Goal: Check status: Check status

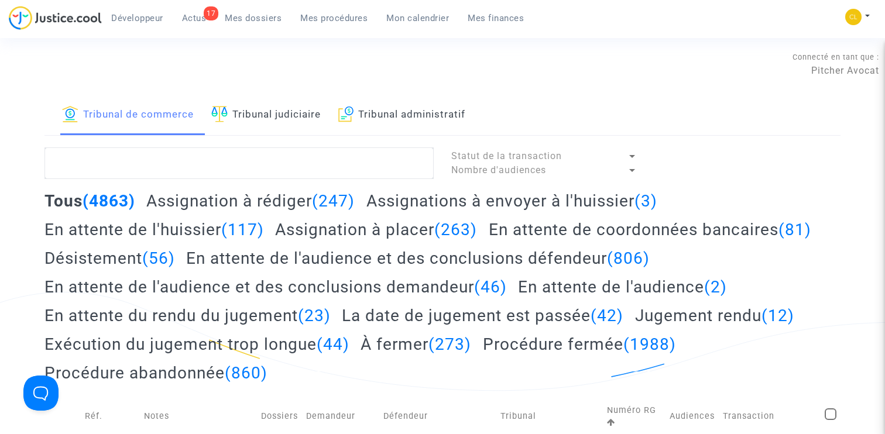
click at [332, 20] on span "Mes procédures" at bounding box center [333, 18] width 67 height 11
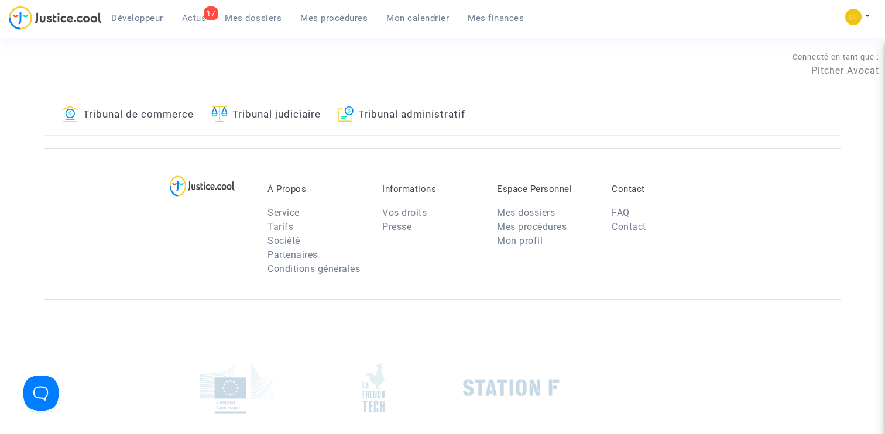
click at [173, 115] on link "Tribunal de commerce" at bounding box center [128, 115] width 132 height 40
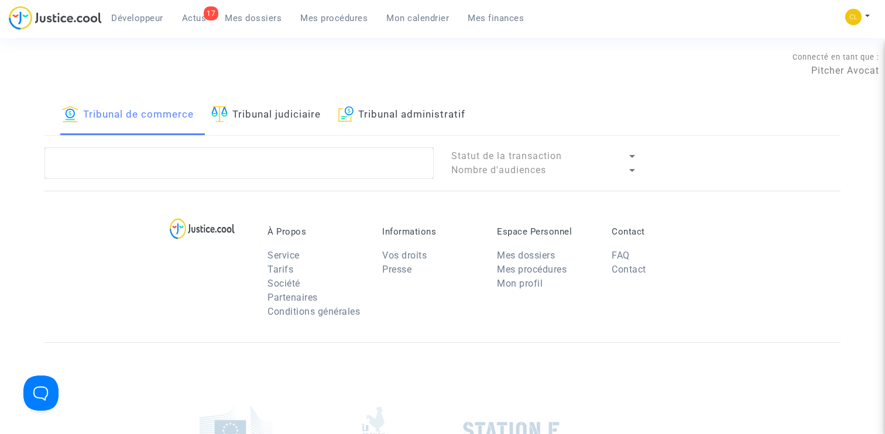
click at [167, 179] on lawsuits-list "Statut de la transaction Nombre d'audiences" at bounding box center [442, 163] width 796 height 32
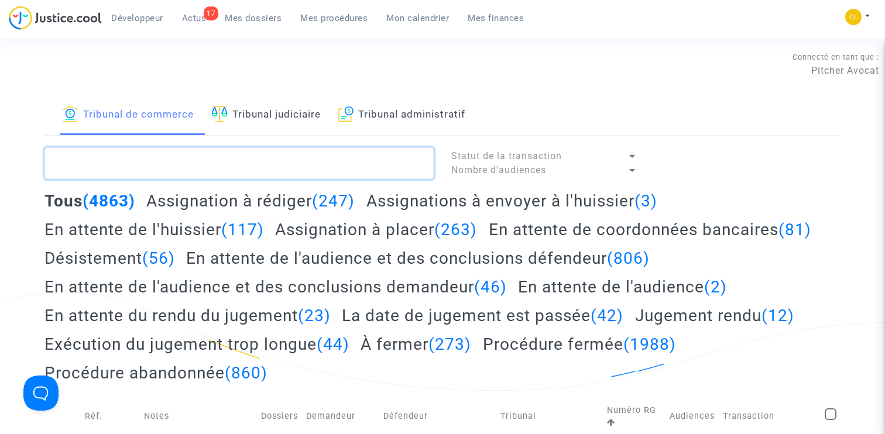
click at [166, 163] on textarea at bounding box center [238, 163] width 389 height 32
paste textarea "LS-250711-HKXH"
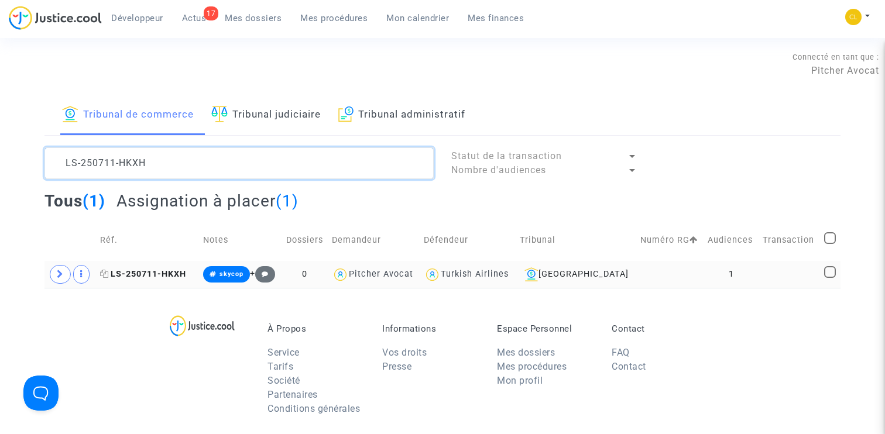
type textarea "LS-250711-HKXH"
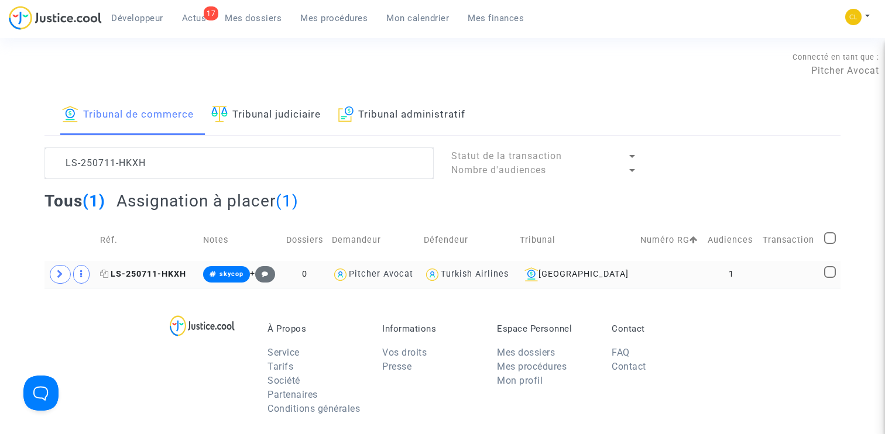
click at [147, 272] on span "LS-250711-HKXH" at bounding box center [143, 274] width 86 height 10
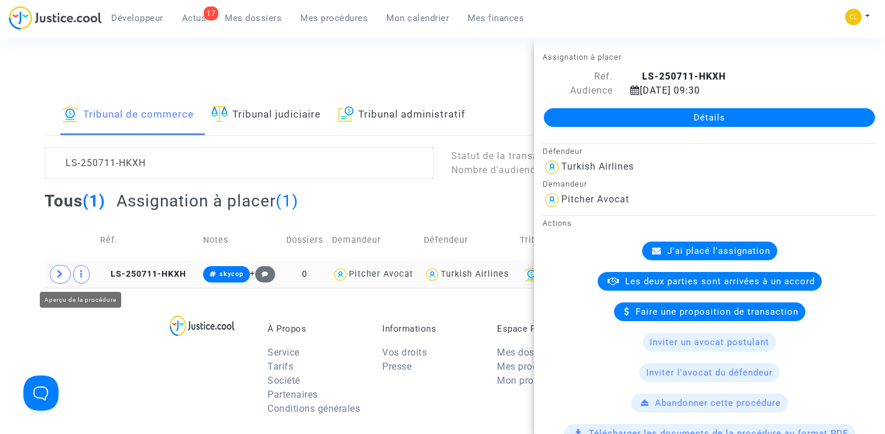
click at [65, 272] on span at bounding box center [60, 274] width 21 height 19
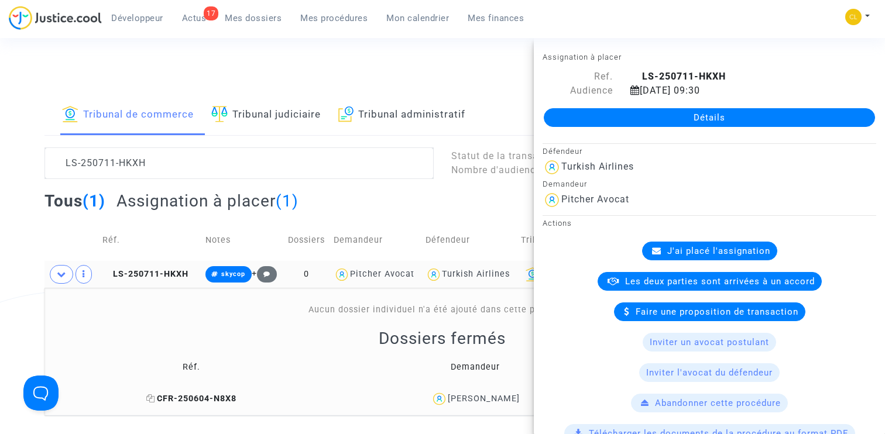
click at [191, 397] on span "CFR-250604-N8X8" at bounding box center [191, 399] width 90 height 10
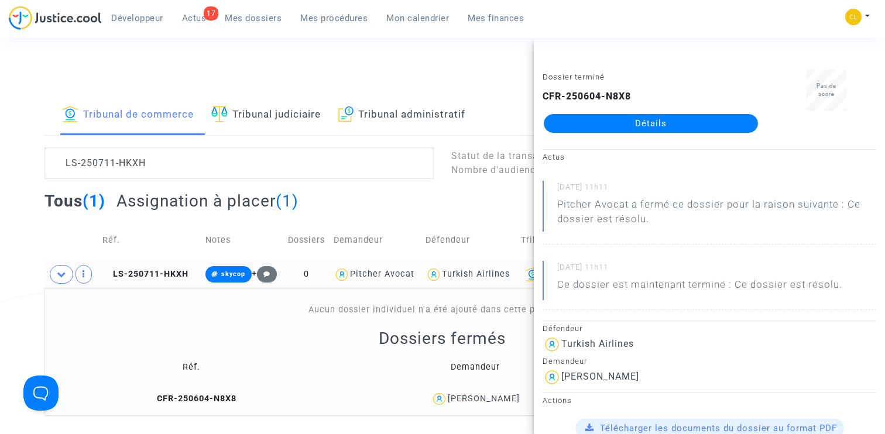
click at [689, 129] on link "Détails" at bounding box center [651, 123] width 214 height 19
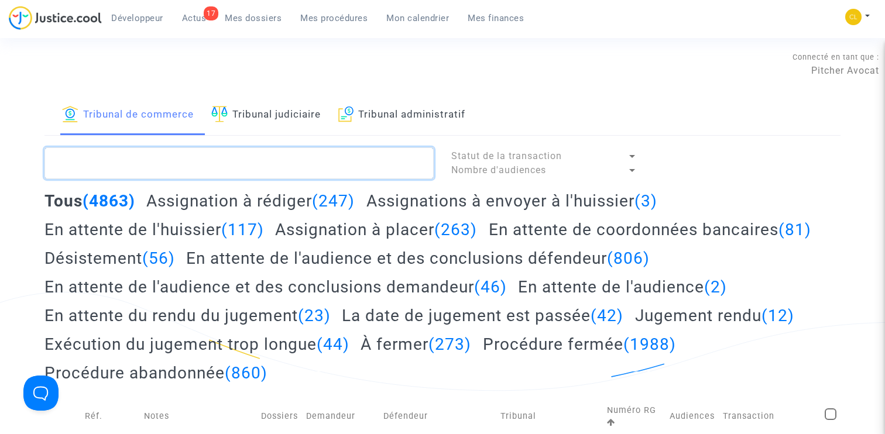
click at [193, 157] on textarea at bounding box center [238, 163] width 389 height 32
paste textarea "LS-250711-HKXH"
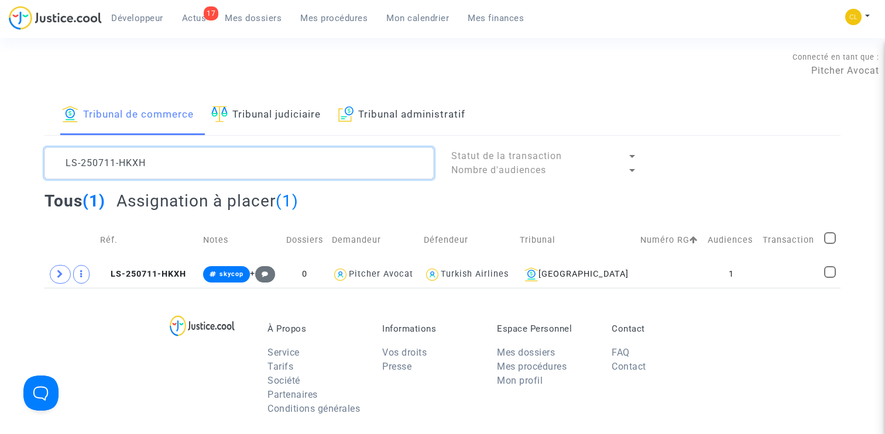
type textarea "LS-250711-HKXH"
